Goal: Communication & Community: Answer question/provide support

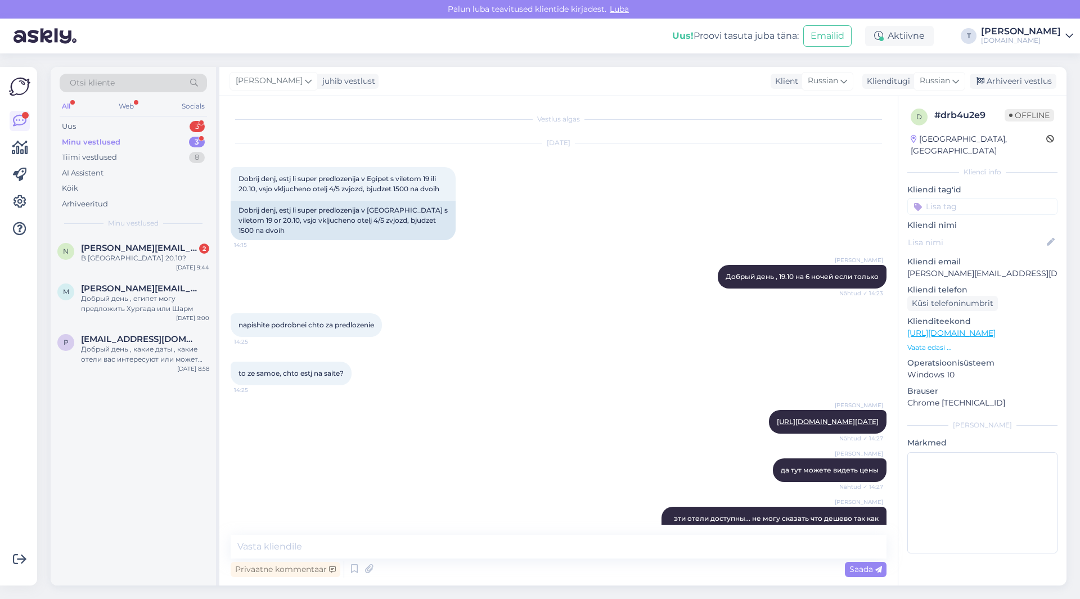
click at [124, 255] on div "В [GEOGRAPHIC_DATA] 20.10?" at bounding box center [145, 258] width 128 height 10
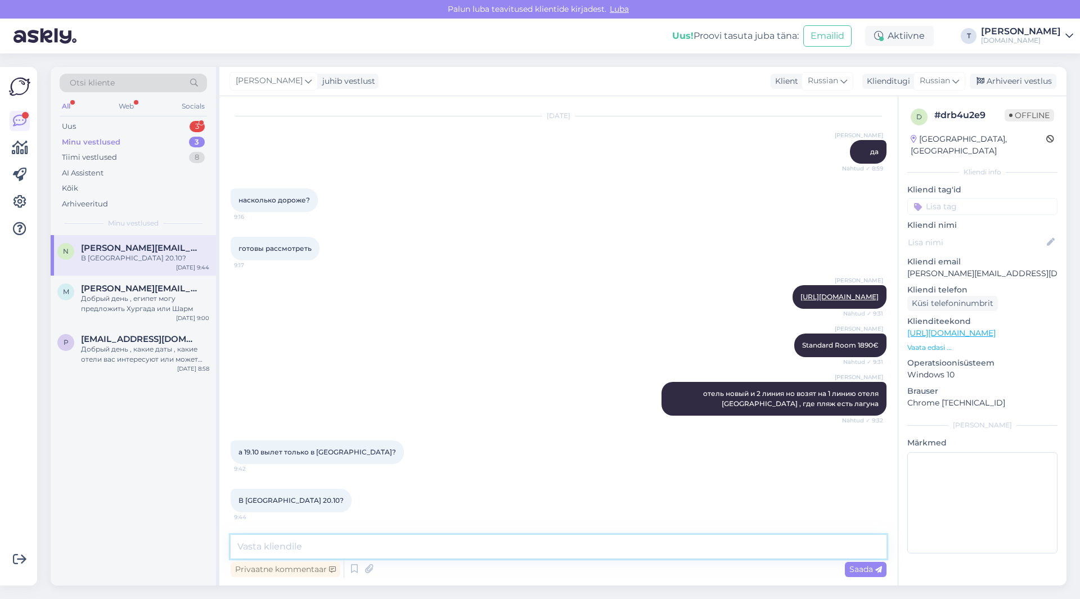
click at [390, 539] on textarea at bounding box center [559, 547] width 656 height 24
type textarea "t"
type textarea "есть"
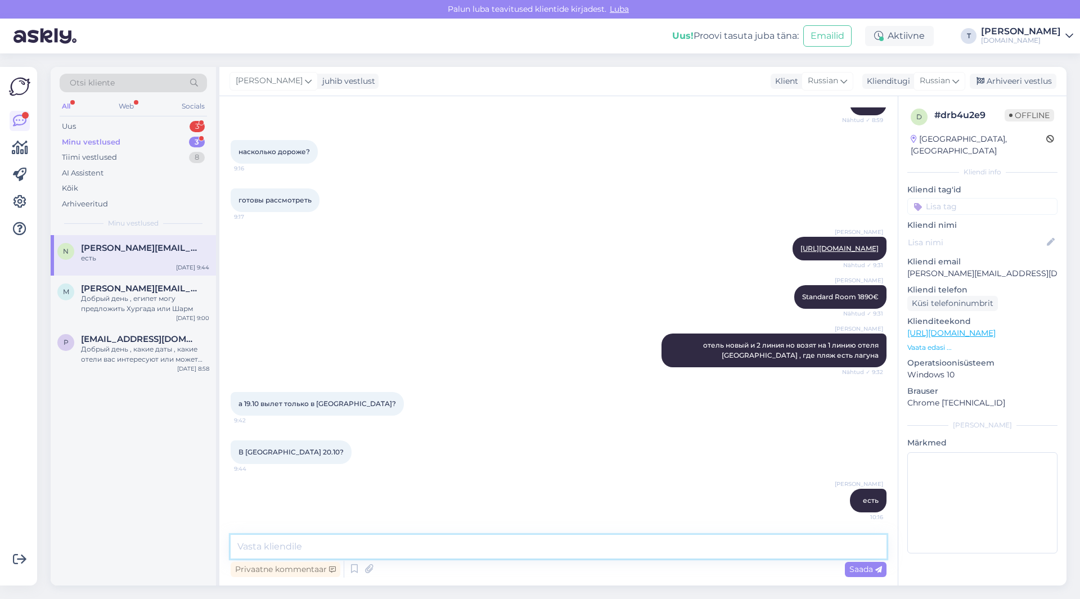
paste textarea "[URL][DOMAIN_NAME][DATE]"
type textarea "[URL][DOMAIN_NAME][DATE]"
click at [864, 569] on span "Saada" at bounding box center [866, 569] width 33 height 10
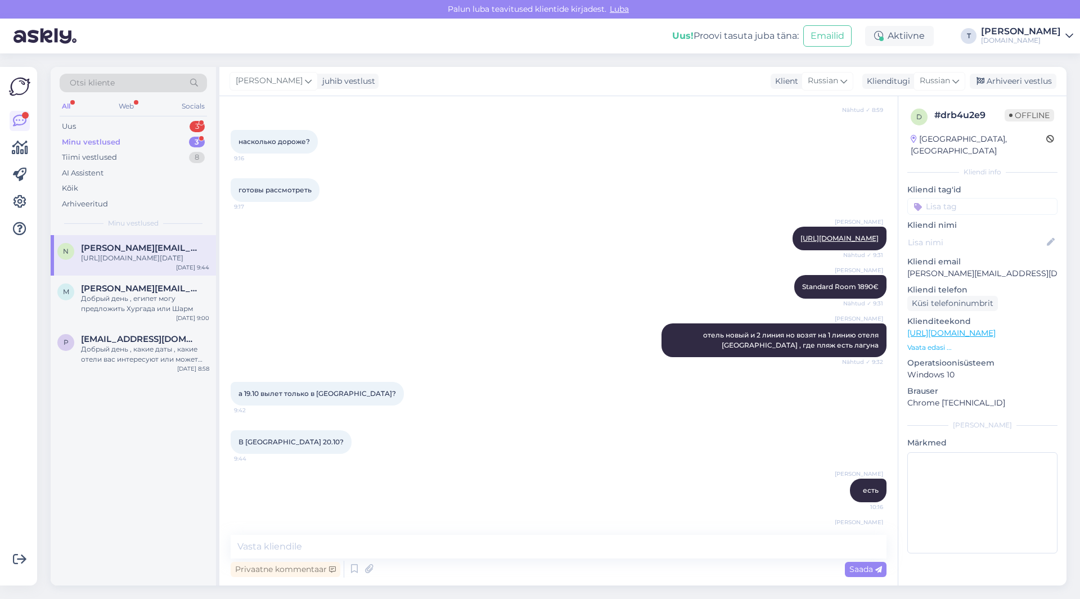
scroll to position [925, 0]
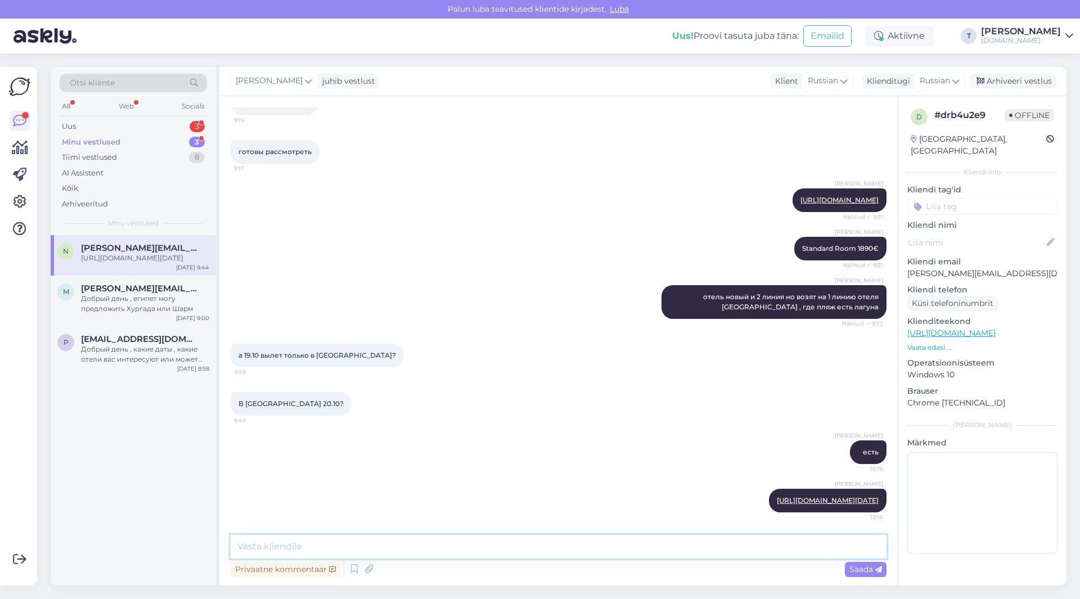
drag, startPoint x: 434, startPoint y: 549, endPoint x: 434, endPoint y: 541, distance: 7.3
click at [434, 548] on textarea at bounding box center [559, 547] width 656 height 24
type textarea "но цены повыше еще"
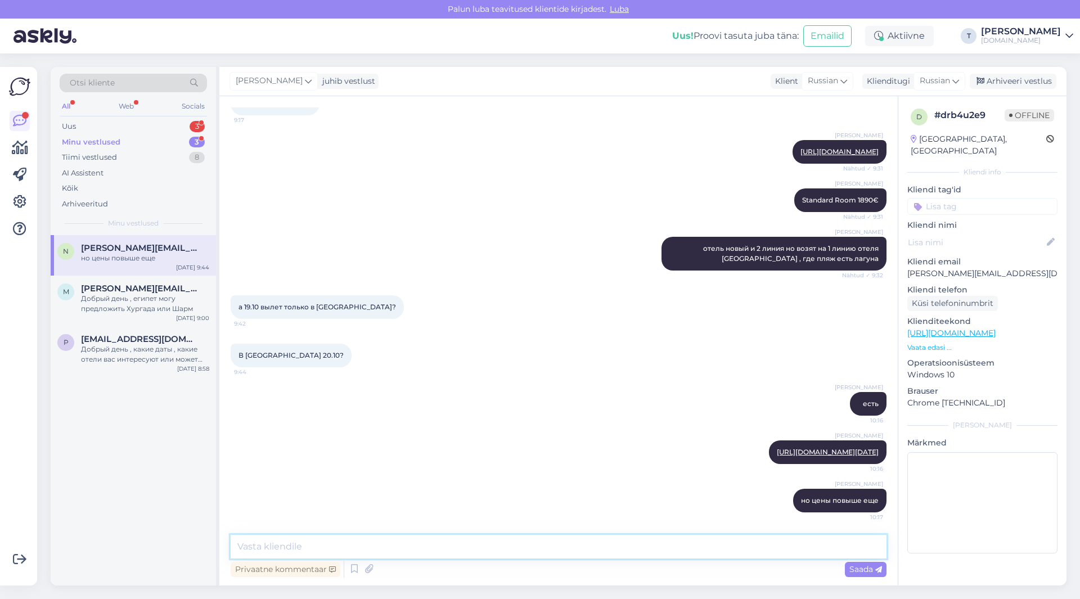
click at [517, 545] on textarea at bounding box center [559, 547] width 656 height 24
type textarea "время каникул и потому так"
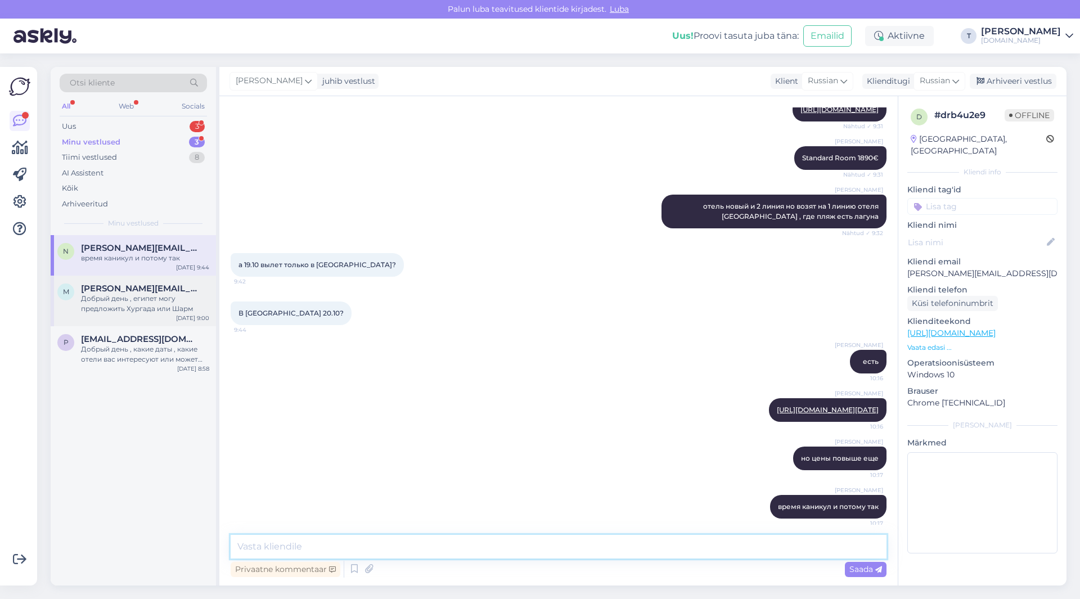
scroll to position [965, 0]
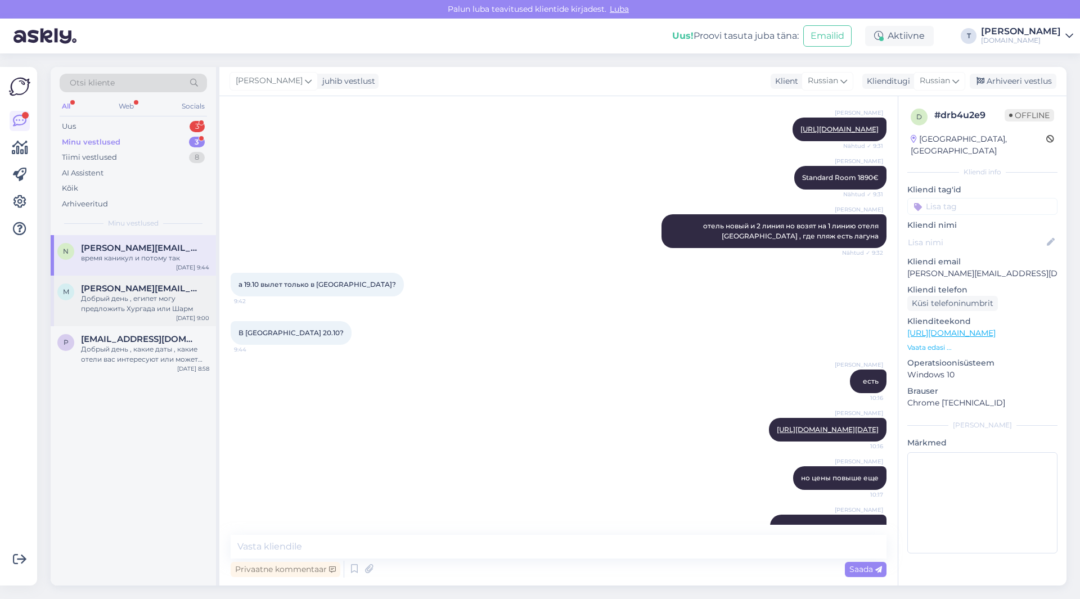
click at [156, 309] on div "Добрый день , египет могу предложить Хургада или Шарм" at bounding box center [145, 304] width 128 height 20
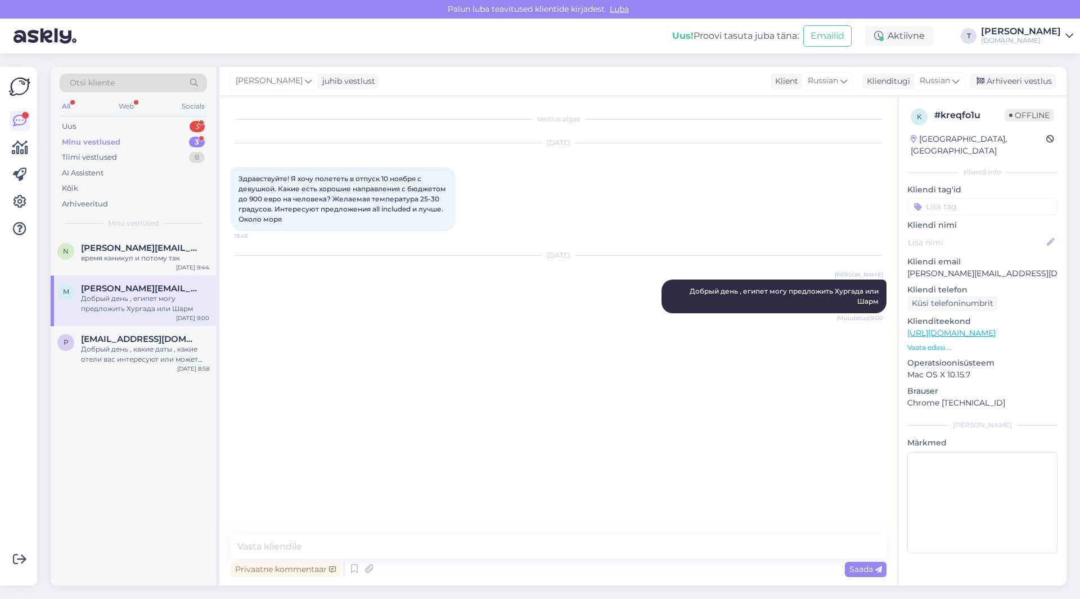
click at [120, 138] on div "Minu vestlused 3" at bounding box center [133, 142] width 147 height 16
click at [130, 124] on div "Uus 3" at bounding box center [133, 127] width 147 height 16
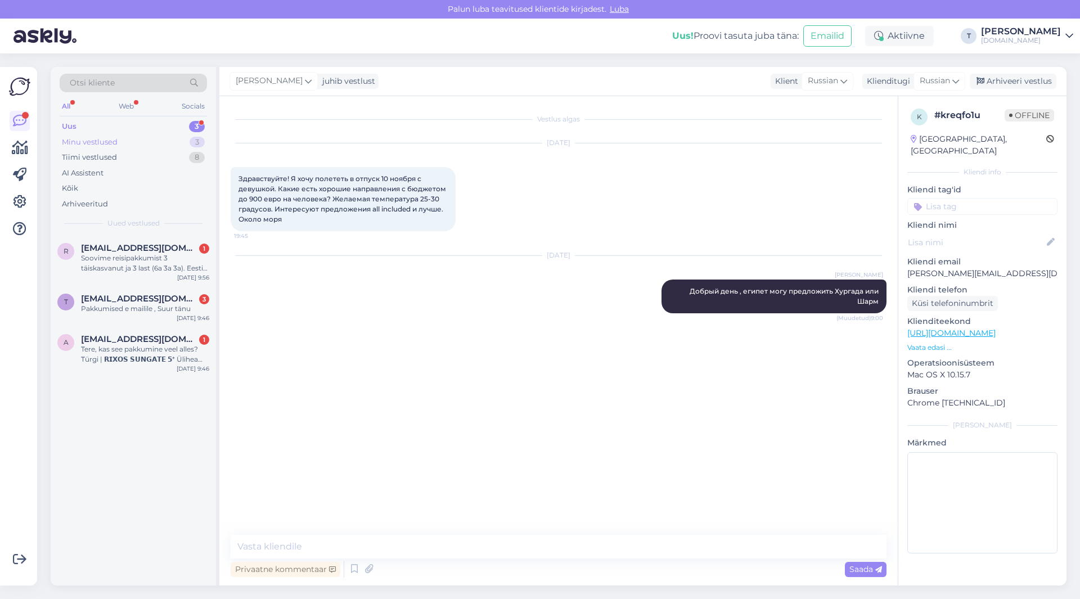
click at [130, 136] on div "Minu vestlused 3" at bounding box center [133, 142] width 147 height 16
